Goal: Navigation & Orientation: Find specific page/section

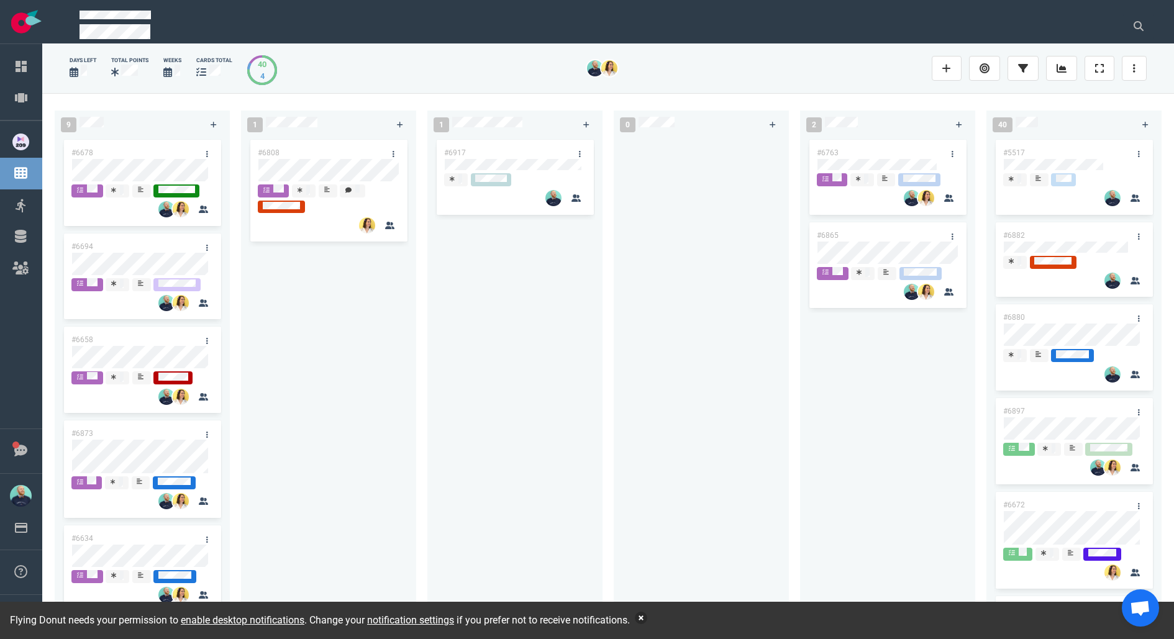
click at [635, 619] on button "button" at bounding box center [641, 618] width 12 height 12
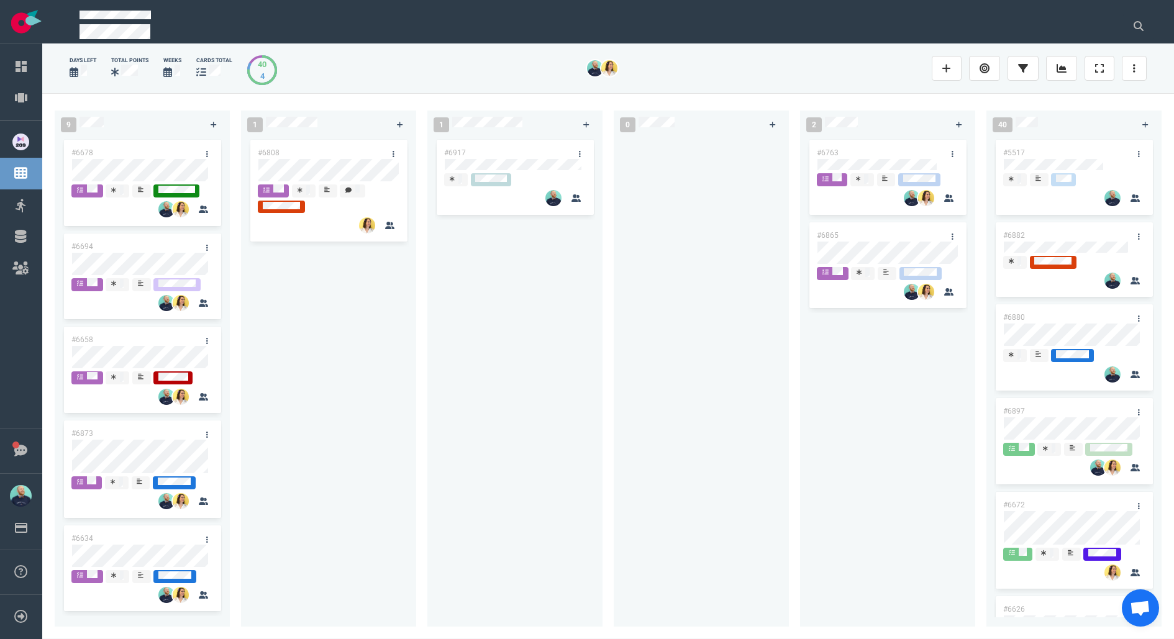
click at [394, 395] on div "#6808" at bounding box center [329, 374] width 160 height 475
click at [298, 154] on div "#6808" at bounding box center [316, 153] width 133 height 26
click at [322, 166] on div "#6808" at bounding box center [329, 374] width 160 height 475
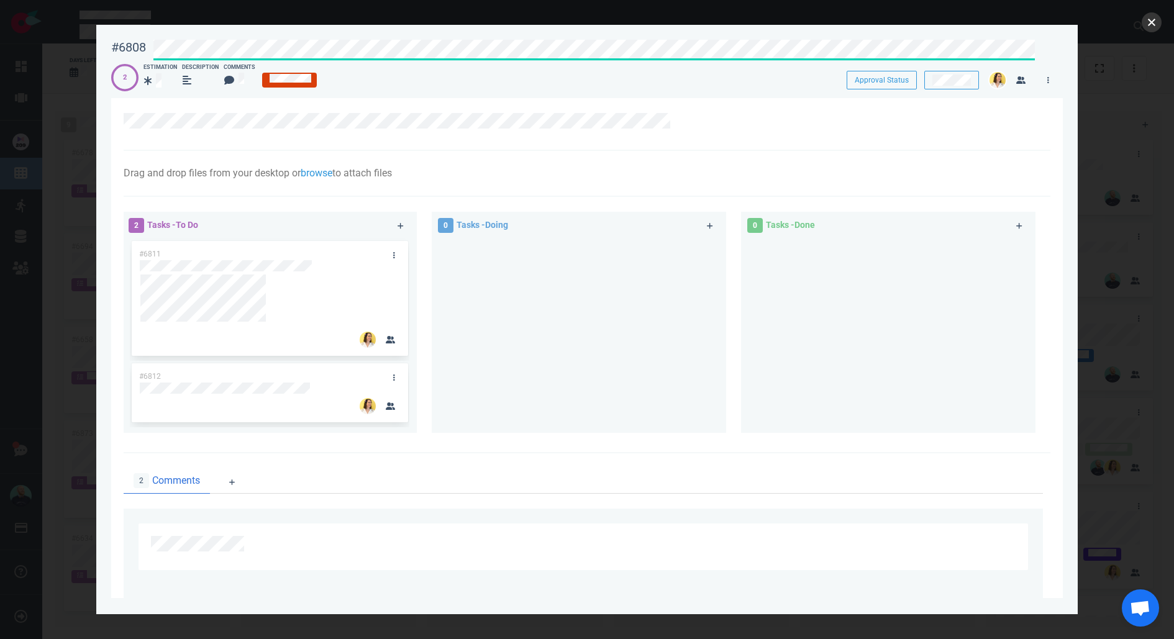
click at [1152, 23] on button "close" at bounding box center [1152, 22] width 20 height 20
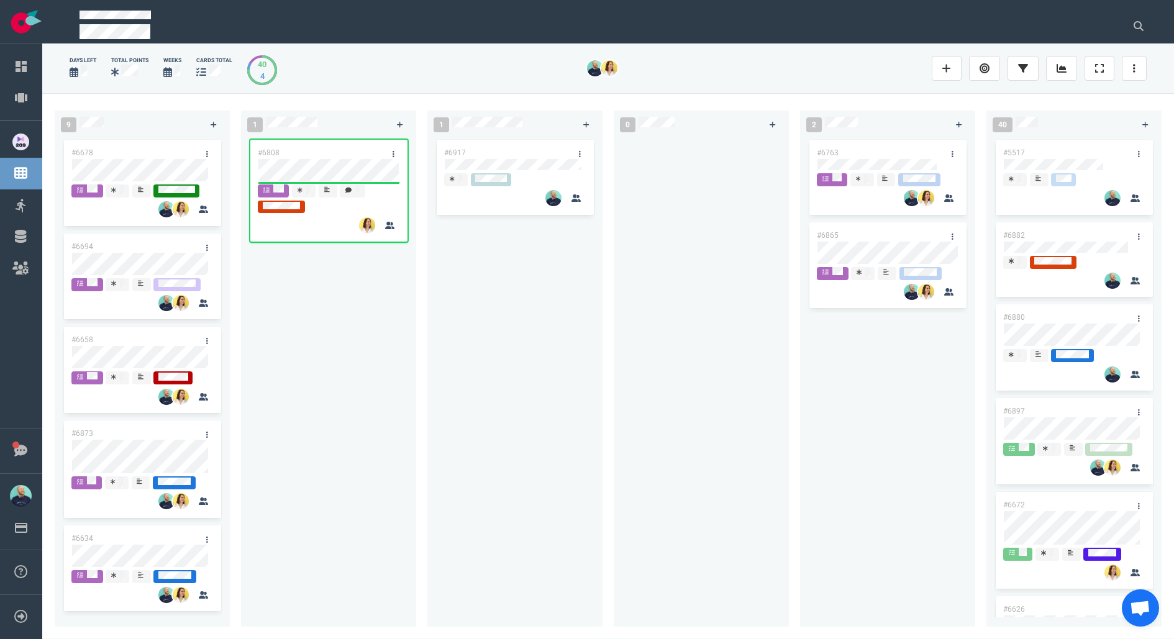
click at [371, 396] on div "#6808" at bounding box center [329, 374] width 160 height 475
click at [439, 432] on div "#6917" at bounding box center [515, 374] width 160 height 475
click at [344, 469] on div "#6808" at bounding box center [329, 374] width 160 height 475
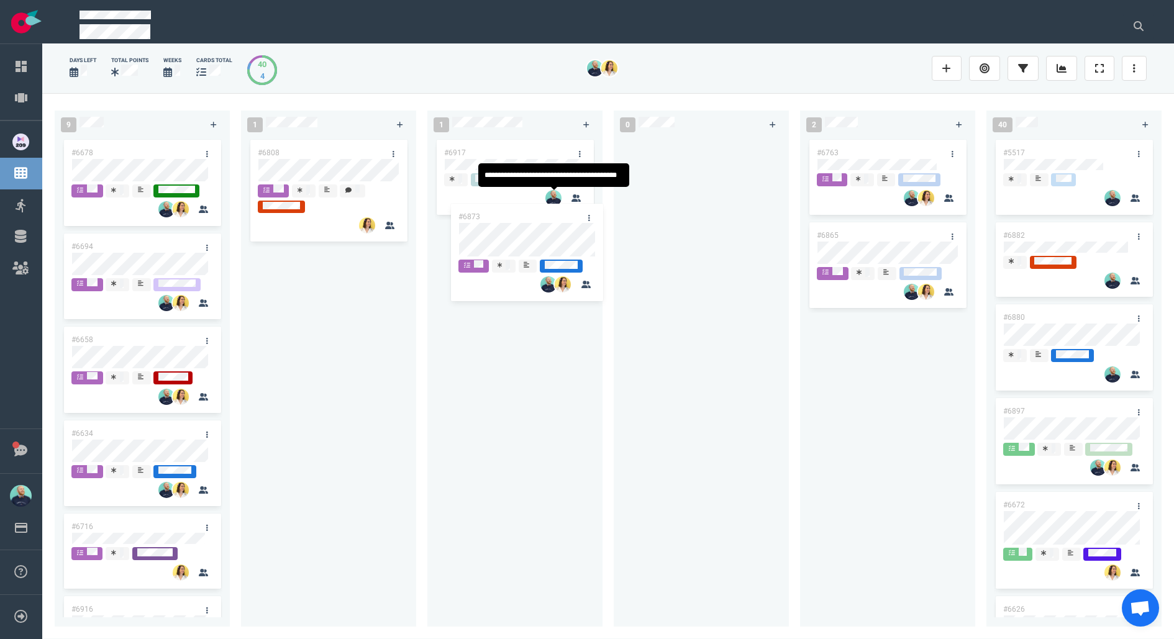
click at [538, 244] on div "9 #6678 #6694 #6658 #6873 #6634 #6716 #6916 #6667 #6334 #6873 1 #6808 1 #6917 0…" at bounding box center [608, 366] width 1132 height 546
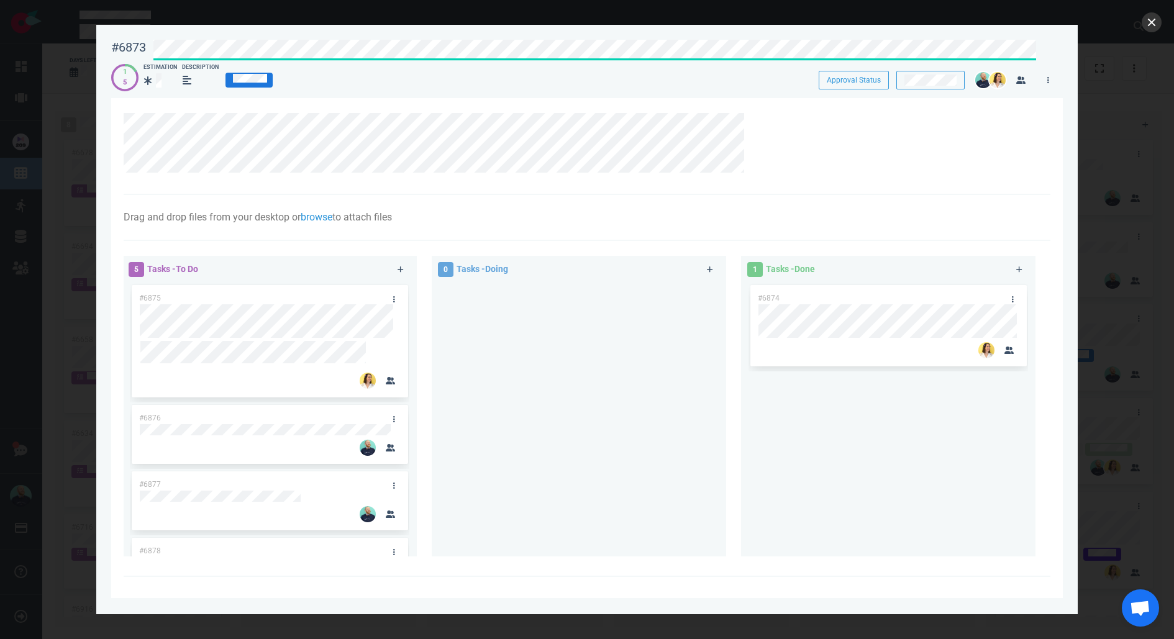
click at [1149, 31] on div "#6873 Approval Status 1 5 Estimation Description Approval Status Drag and drop …" at bounding box center [587, 319] width 1174 height 639
click at [1151, 24] on button "close" at bounding box center [1152, 22] width 20 height 20
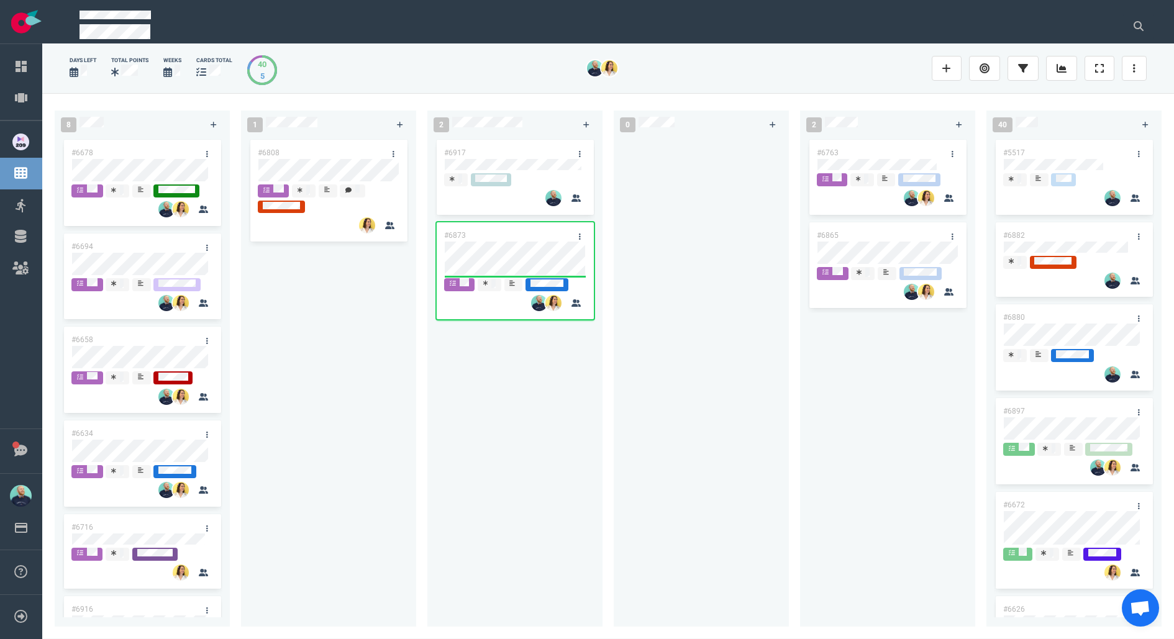
click at [482, 409] on div "#6917 #6873" at bounding box center [515, 374] width 160 height 475
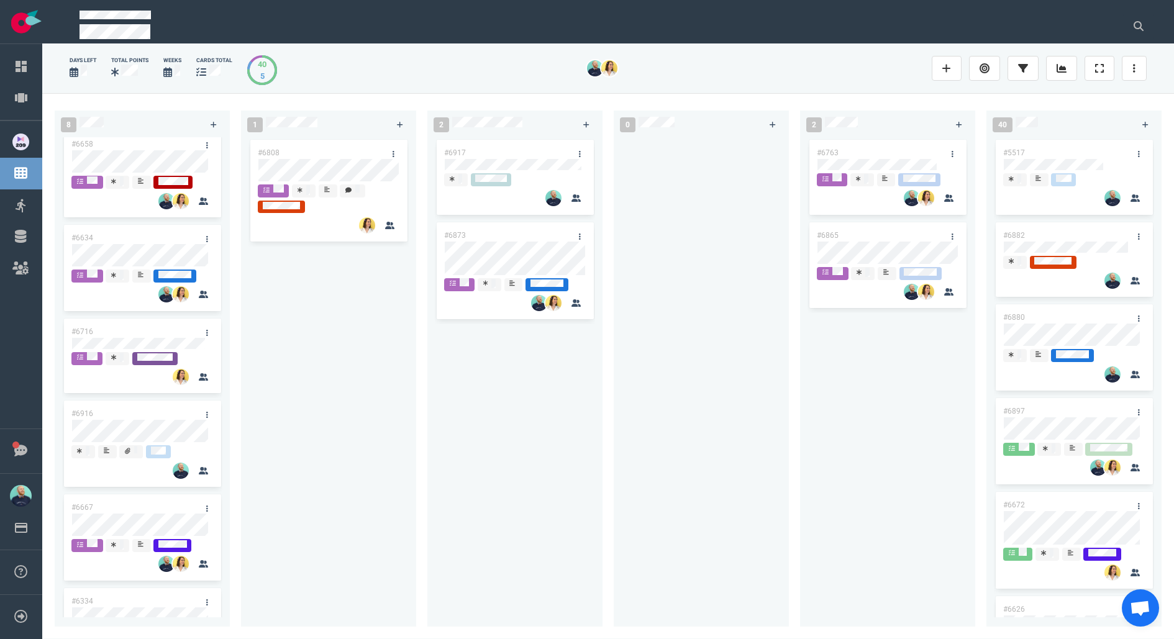
scroll to position [216, 0]
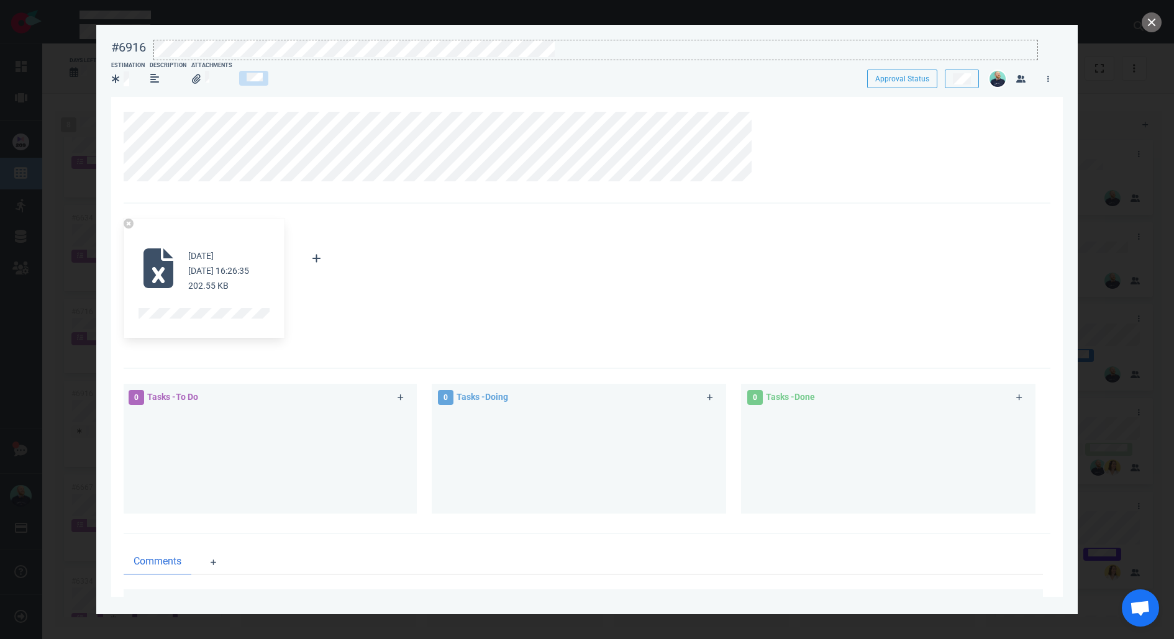
click at [396, 59] on div at bounding box center [596, 59] width 884 height 2
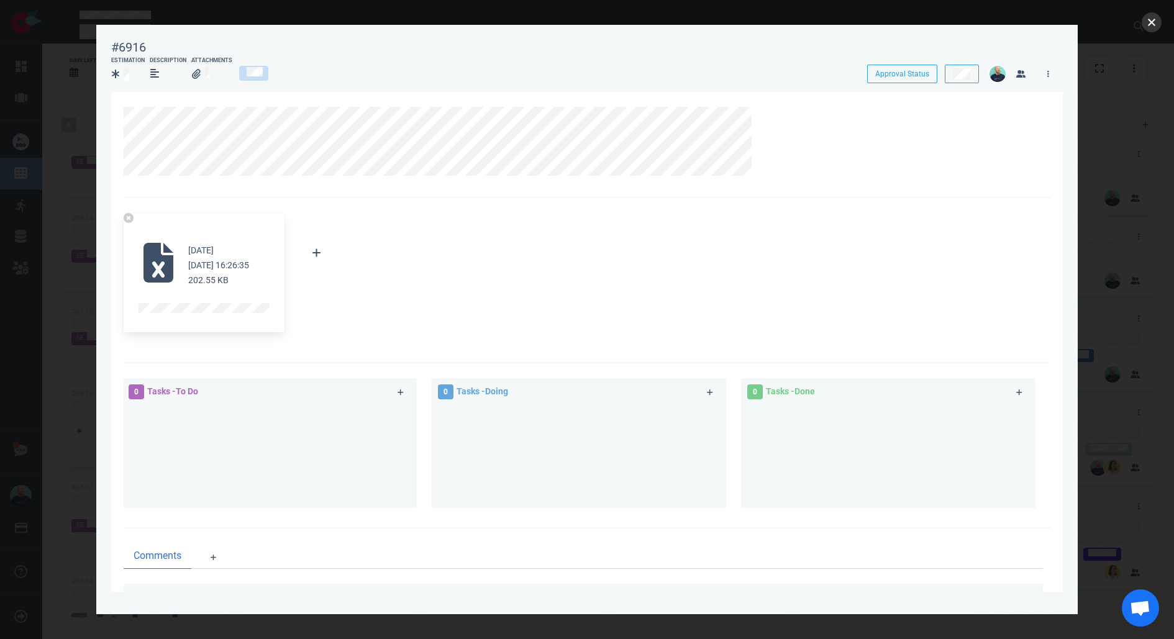
click at [1148, 23] on button "close" at bounding box center [1152, 22] width 20 height 20
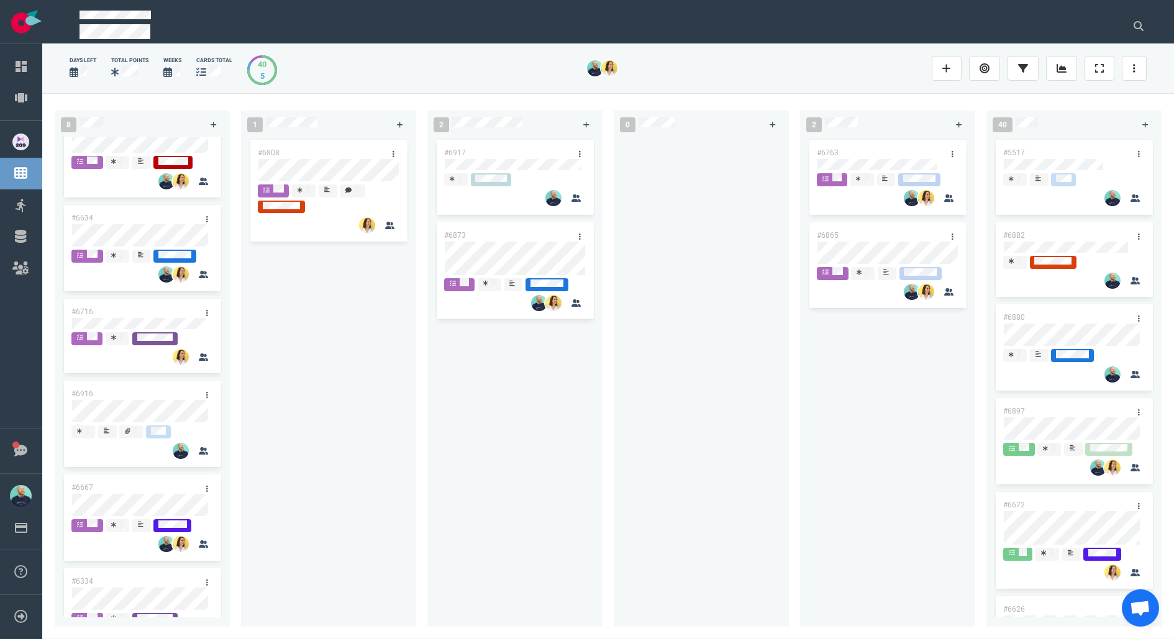
click at [342, 432] on div "#6808" at bounding box center [329, 374] width 160 height 475
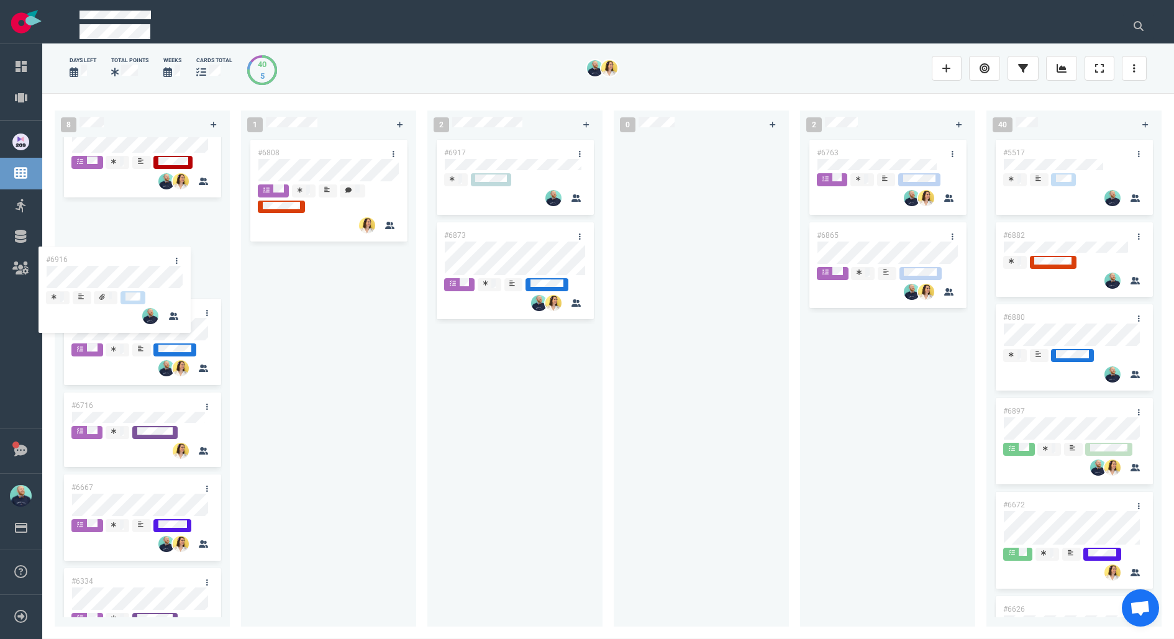
drag, startPoint x: 145, startPoint y: 390, endPoint x: 132, endPoint y: 214, distance: 176.4
click at [131, 214] on div "#6678 #6694 #6658 #6634 #6716 #6916 #6667 #6334 #6916" at bounding box center [142, 159] width 160 height 475
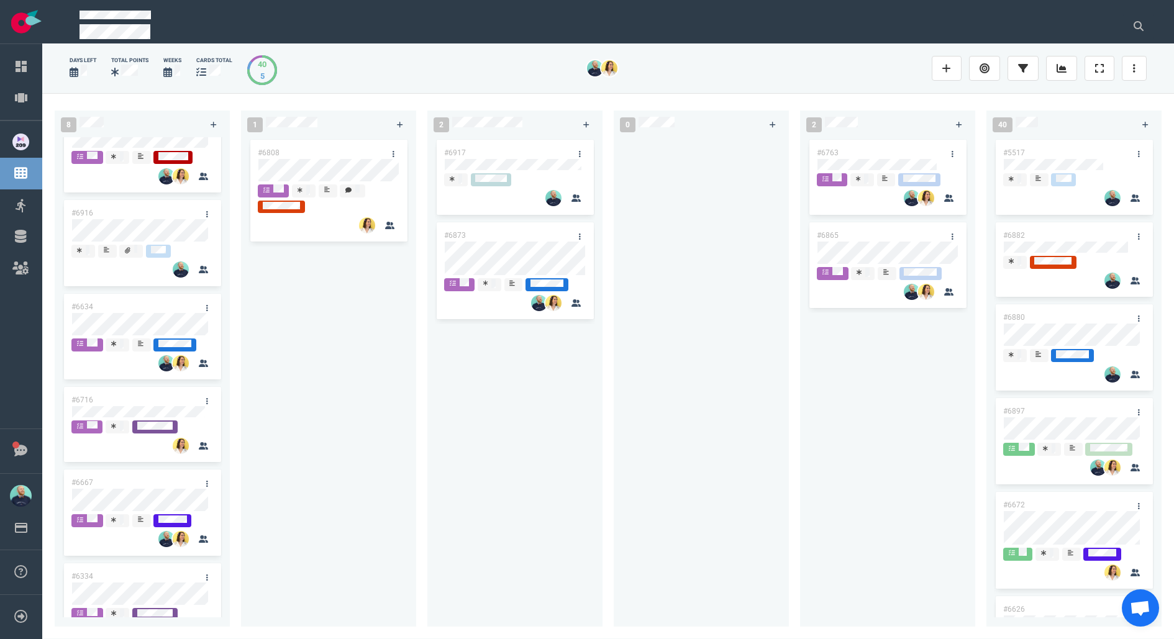
scroll to position [210, 0]
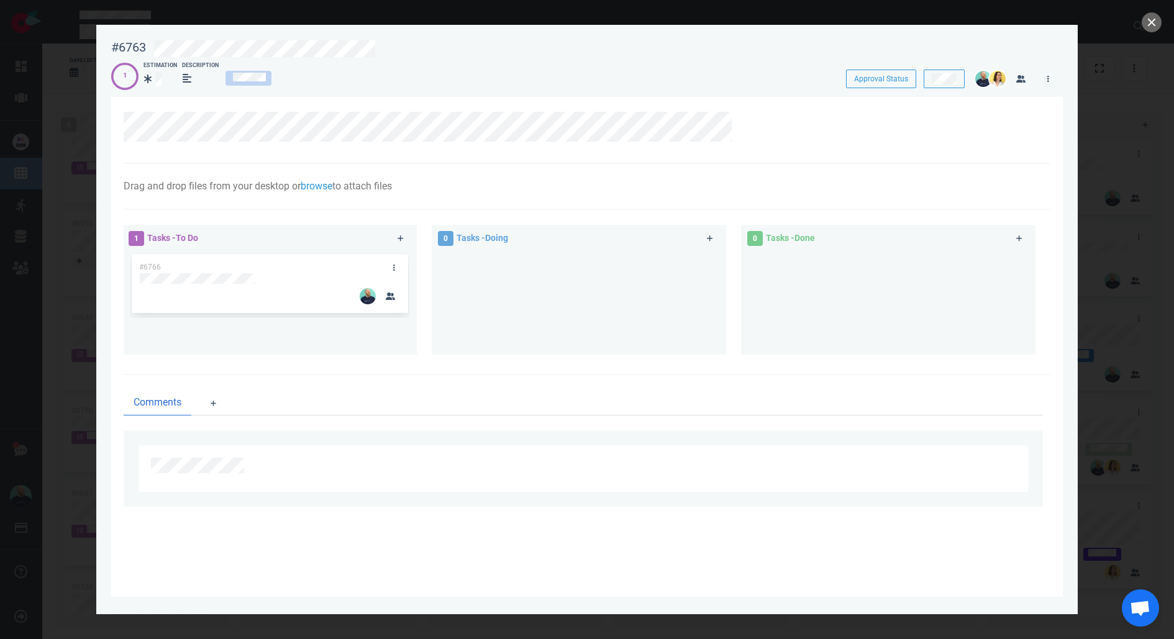
click at [339, 37] on div at bounding box center [592, 46] width 892 height 29
click at [1139, 25] on div at bounding box center [587, 319] width 1174 height 639
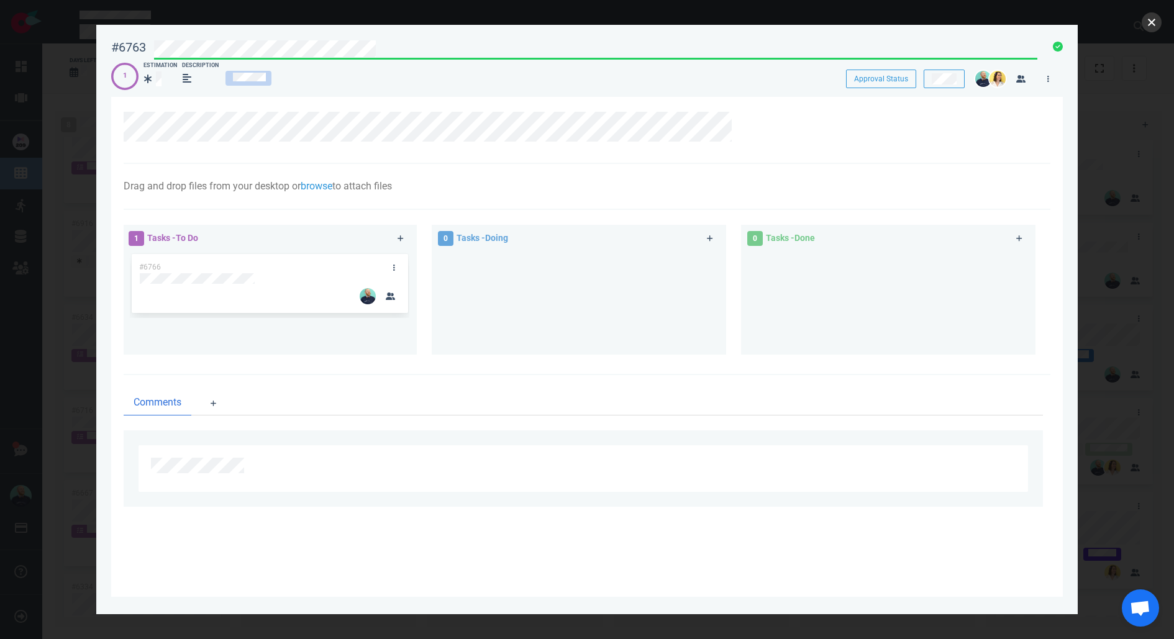
click at [1148, 18] on button "close" at bounding box center [1152, 22] width 20 height 20
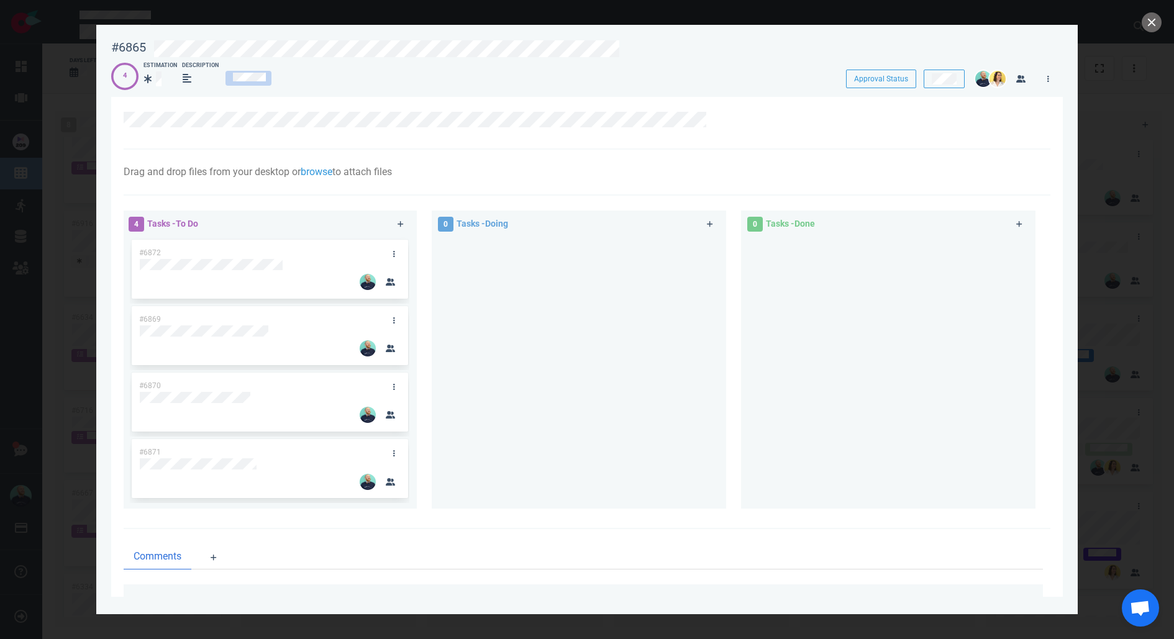
click at [608, 33] on div at bounding box center [592, 46] width 892 height 29
click at [604, 40] on div at bounding box center [595, 50] width 885 height 21
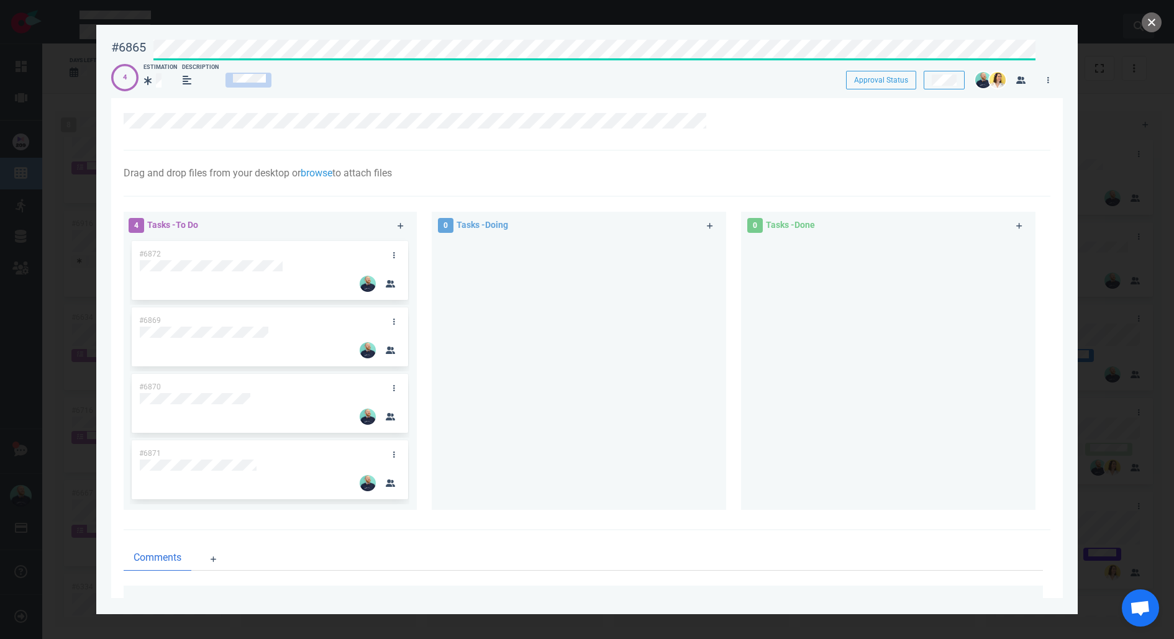
click at [1147, 23] on button "close" at bounding box center [1152, 22] width 20 height 20
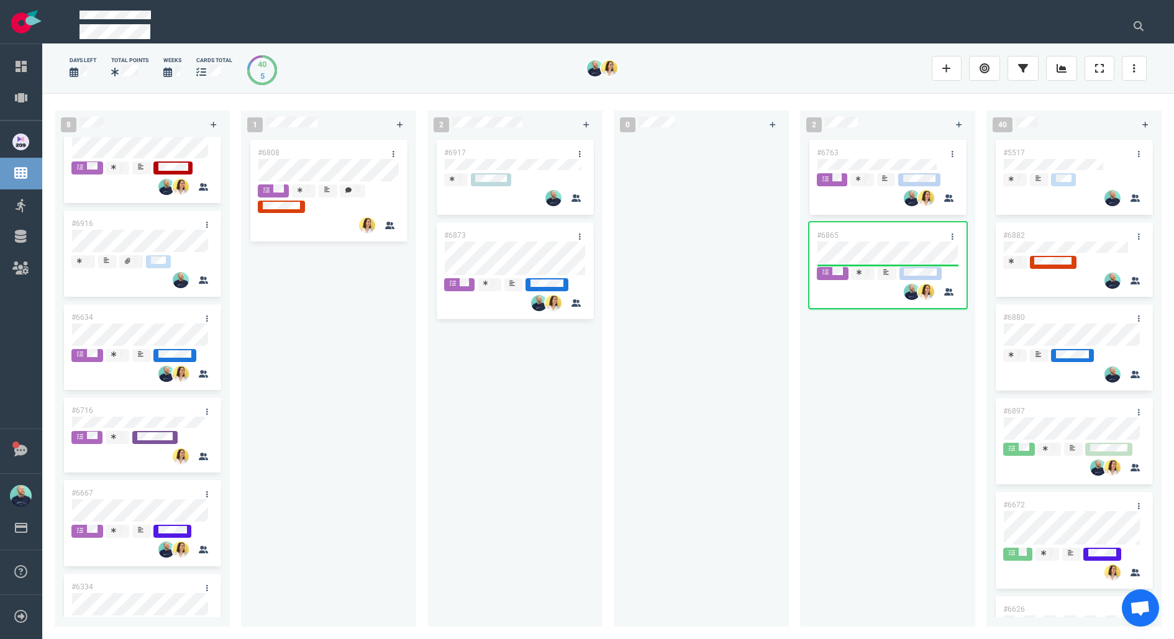
click at [752, 334] on div at bounding box center [701, 374] width 160 height 475
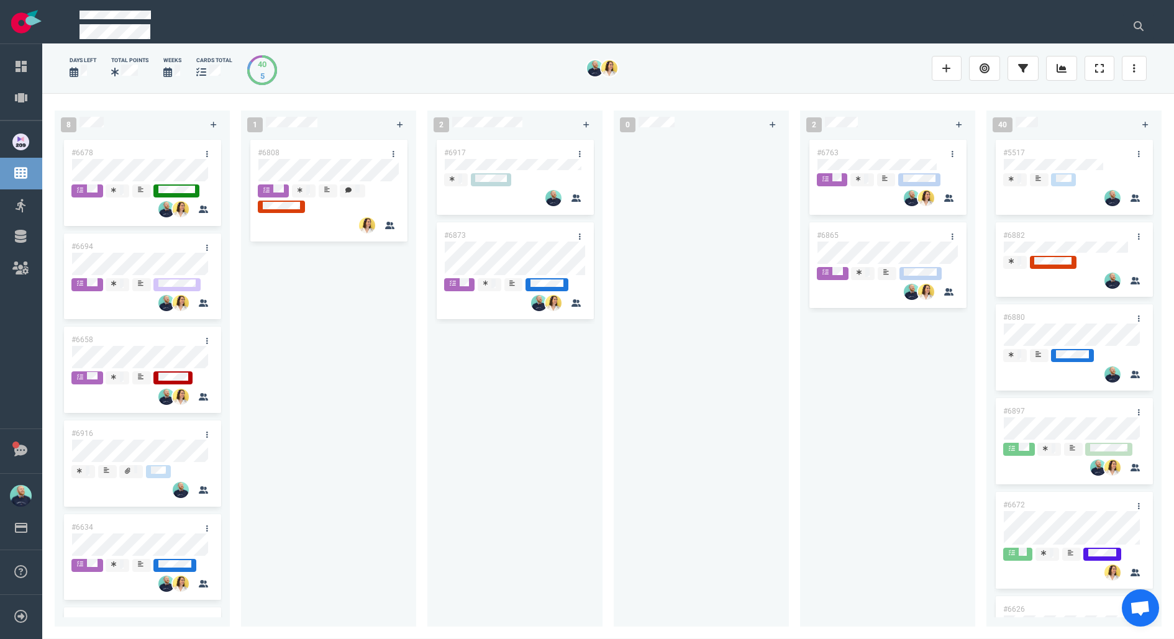
click at [486, 413] on div "#6917 #6873" at bounding box center [515, 374] width 160 height 475
click at [336, 322] on div "#6808" at bounding box center [329, 374] width 160 height 475
click at [487, 458] on div "#6917 #6873" at bounding box center [515, 374] width 160 height 475
drag, startPoint x: 486, startPoint y: 227, endPoint x: 507, endPoint y: 255, distance: 34.7
click at [503, 252] on div "#6917 #6873" at bounding box center [515, 374] width 160 height 475
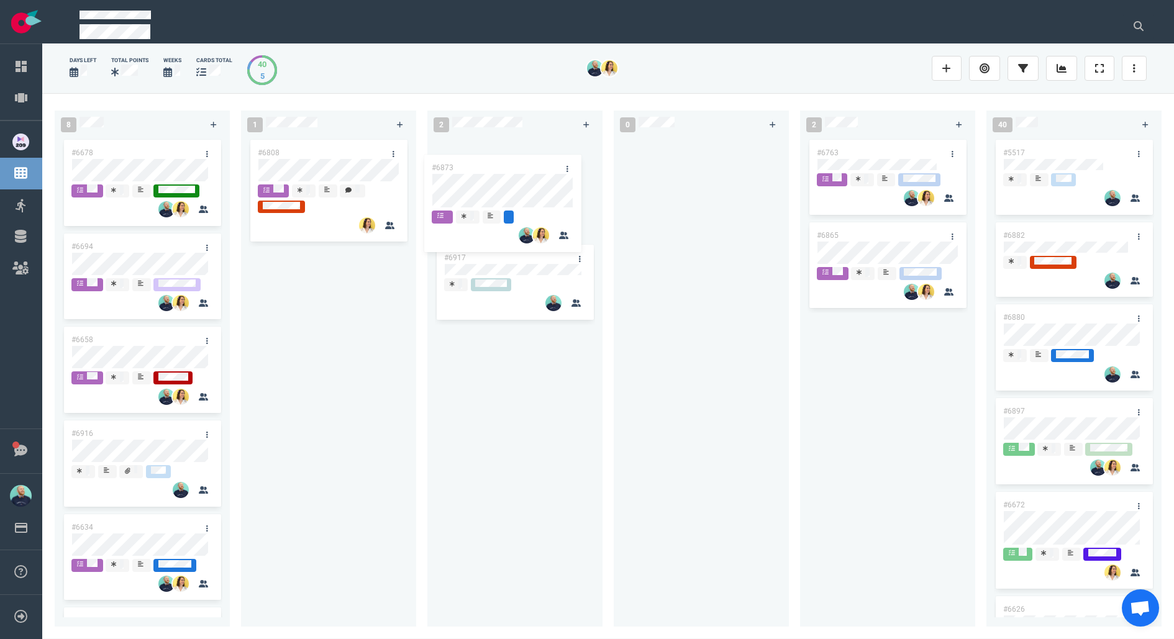
click at [495, 183] on div "#6917 #6873 #6873" at bounding box center [515, 374] width 160 height 475
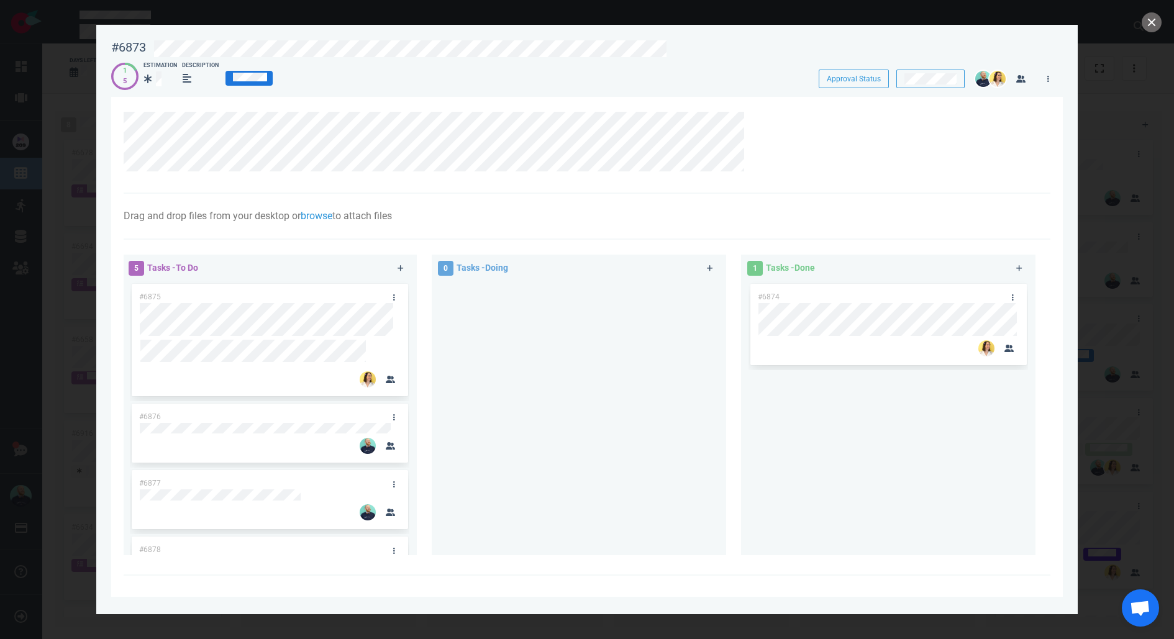
click at [590, 491] on div at bounding box center [579, 413] width 280 height 264
click at [480, 378] on div at bounding box center [579, 413] width 280 height 264
click at [683, 407] on div at bounding box center [579, 413] width 280 height 264
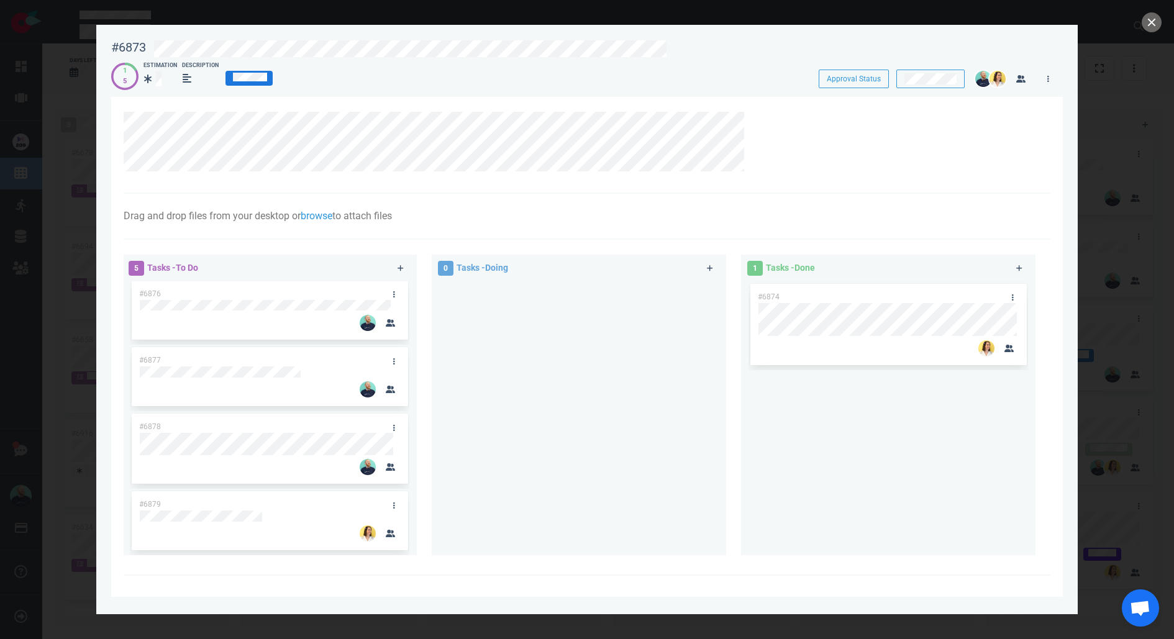
drag, startPoint x: 539, startPoint y: 379, endPoint x: 541, endPoint y: 387, distance: 8.3
click at [541, 381] on div at bounding box center [579, 413] width 280 height 264
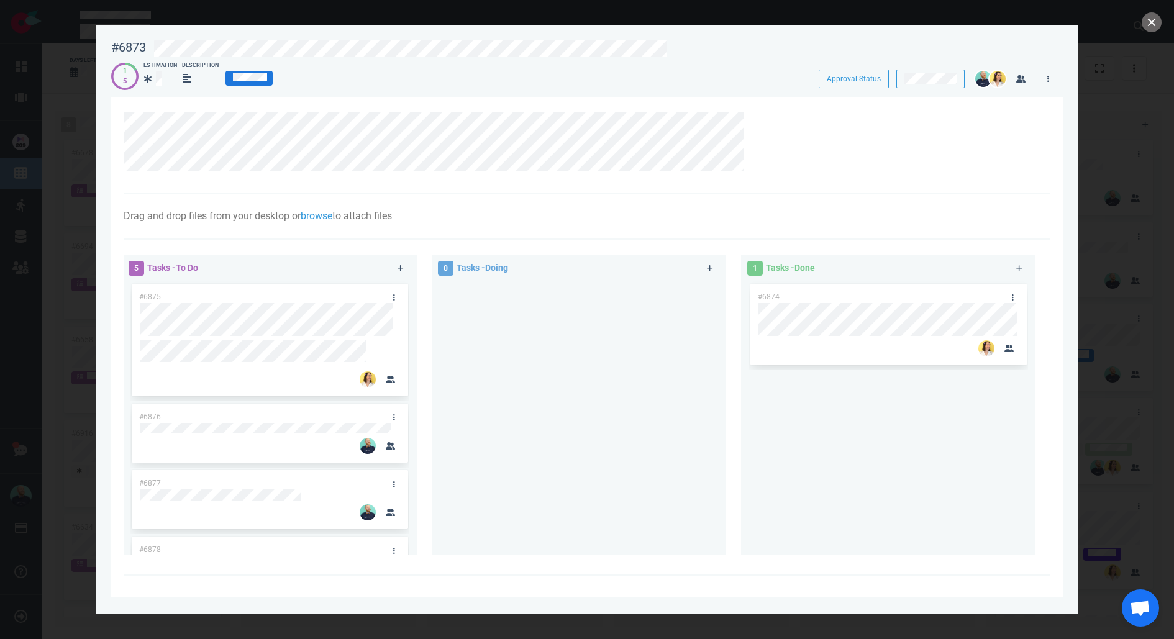
click at [528, 490] on div at bounding box center [579, 413] width 280 height 264
click at [571, 352] on div at bounding box center [579, 413] width 280 height 264
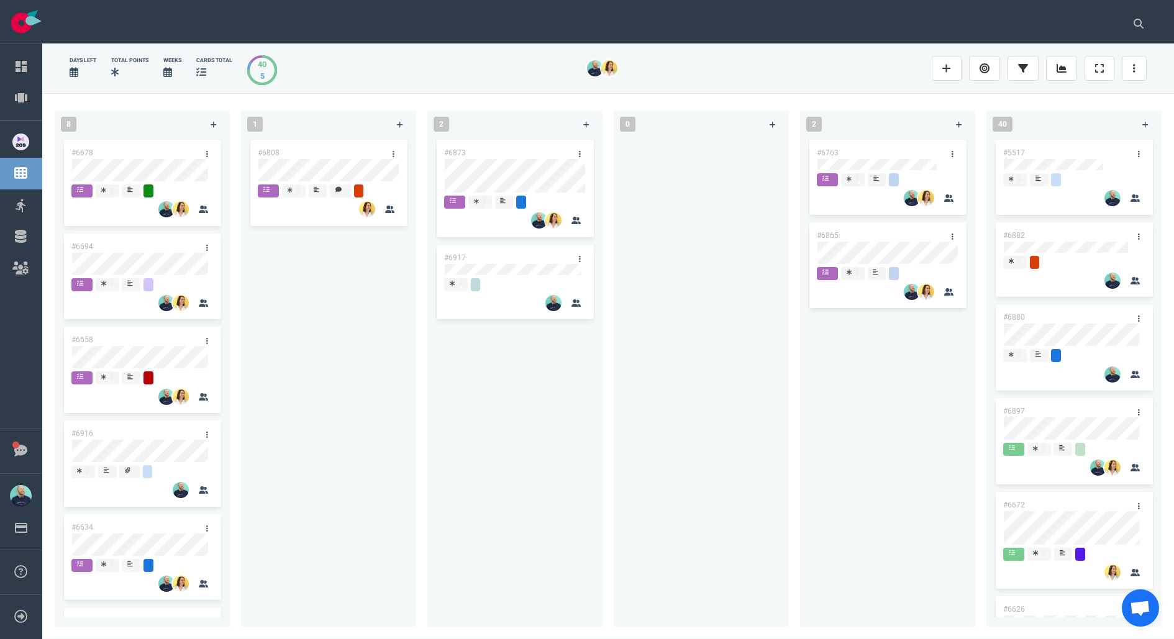
click at [494, 414] on div "#6873 #6917" at bounding box center [515, 374] width 160 height 475
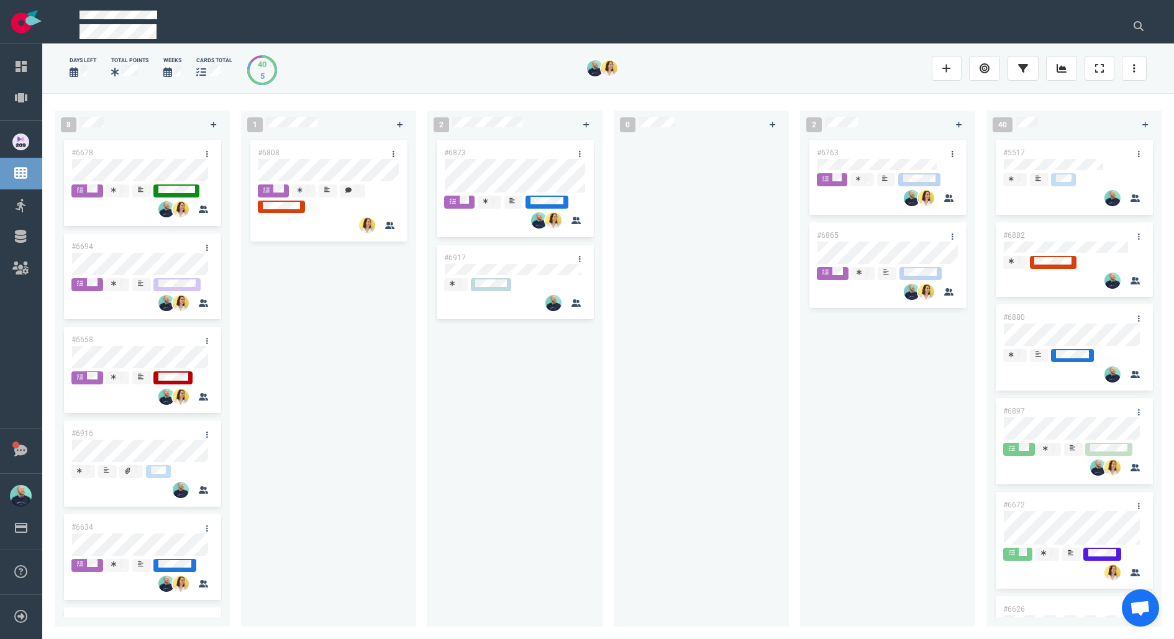
click at [505, 388] on div "#6873 #6917" at bounding box center [515, 374] width 160 height 475
